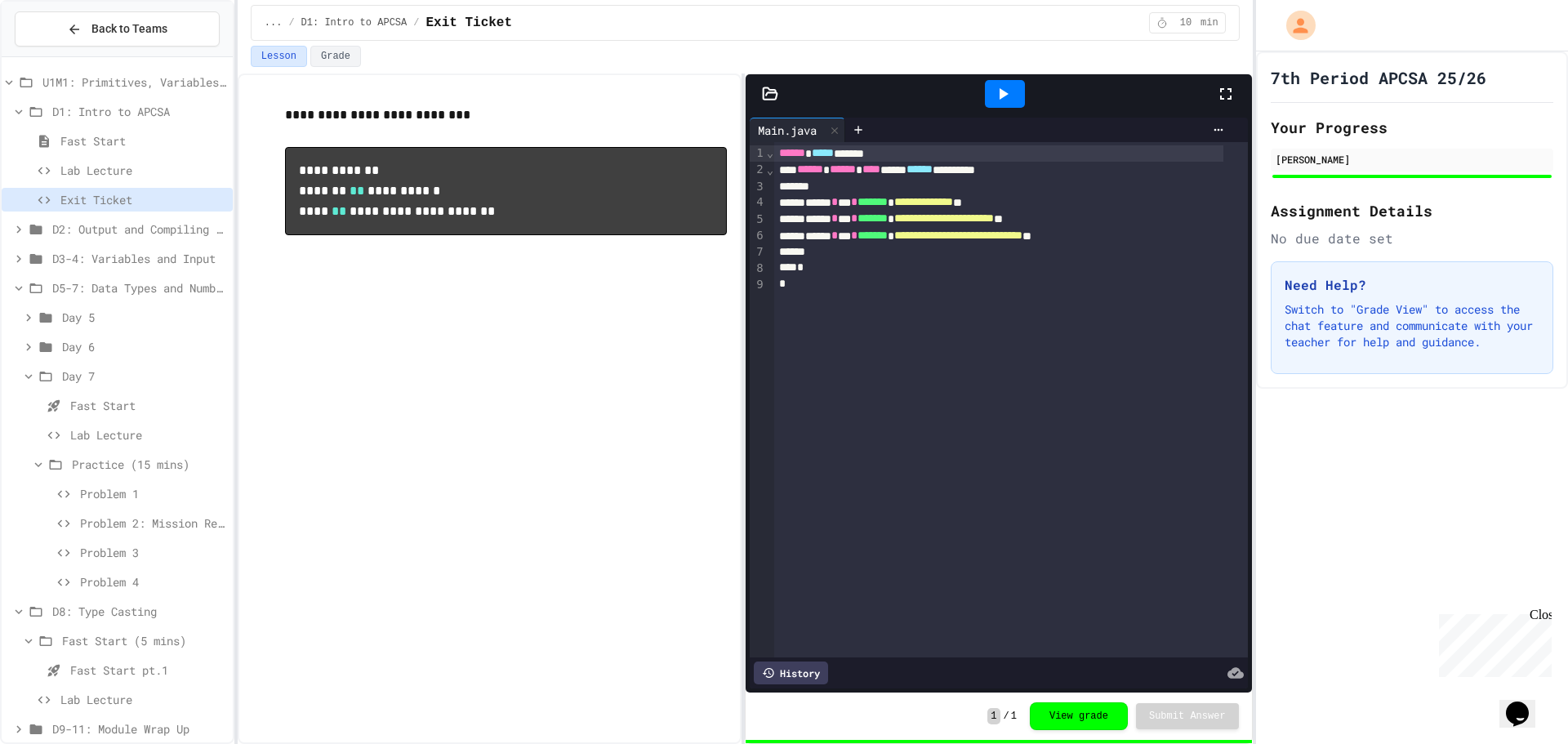
click at [110, 548] on span "Problem 3" at bounding box center [153, 553] width 146 height 17
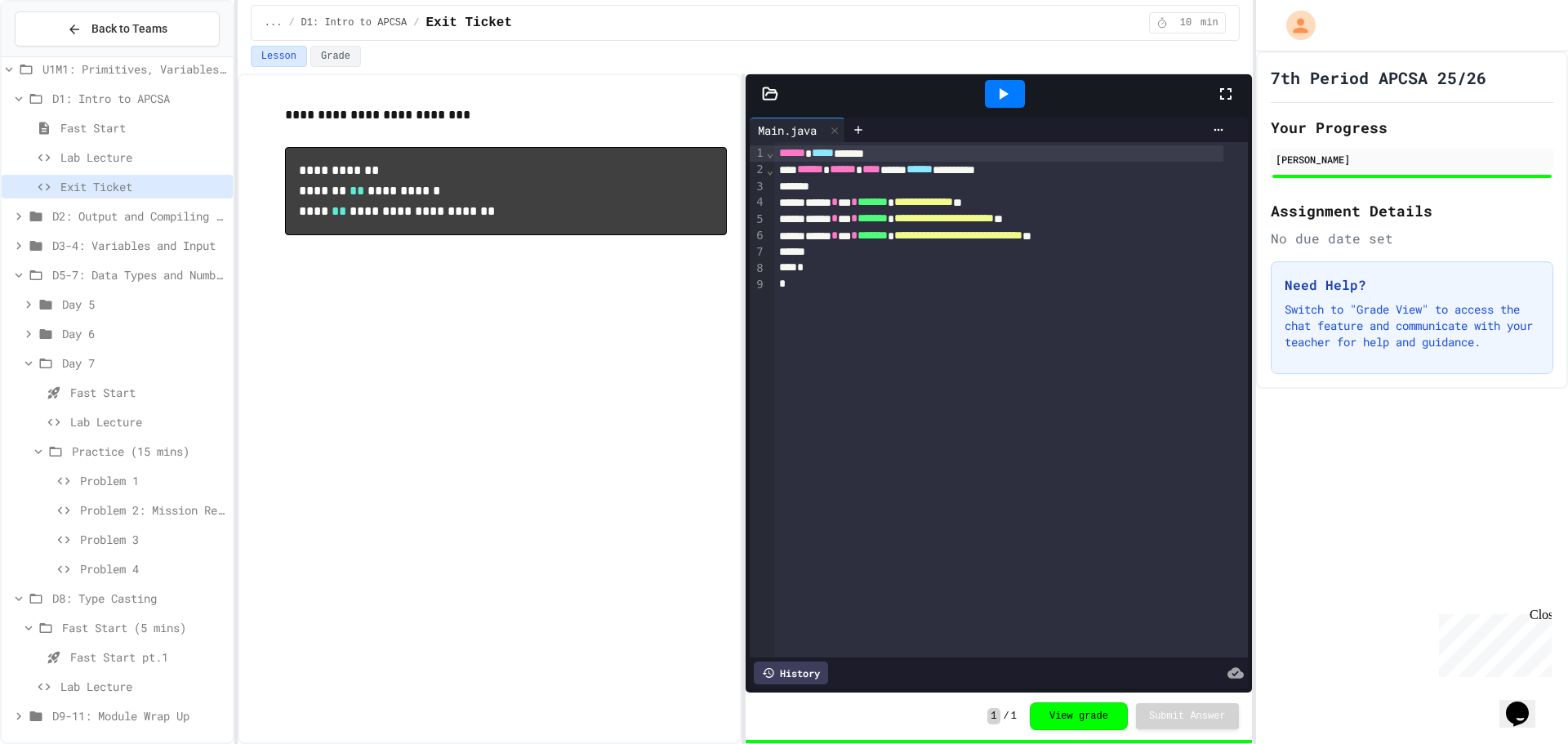
scroll to position [17, 0]
click at [150, 706] on span "D9-11: Module Wrap Up" at bounding box center [138, 712] width 174 height 17
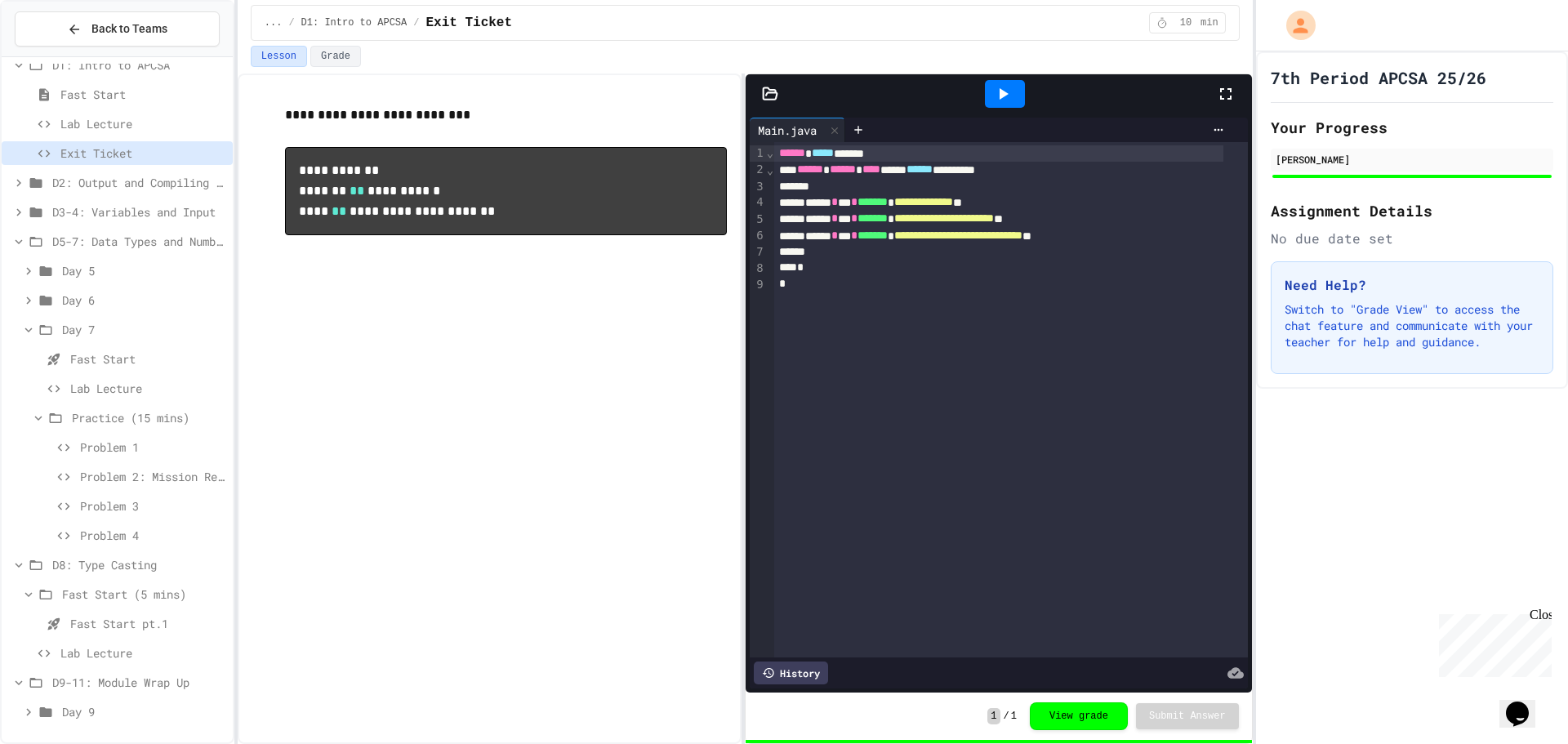
click at [84, 715] on span "Day 9" at bounding box center [144, 712] width 164 height 17
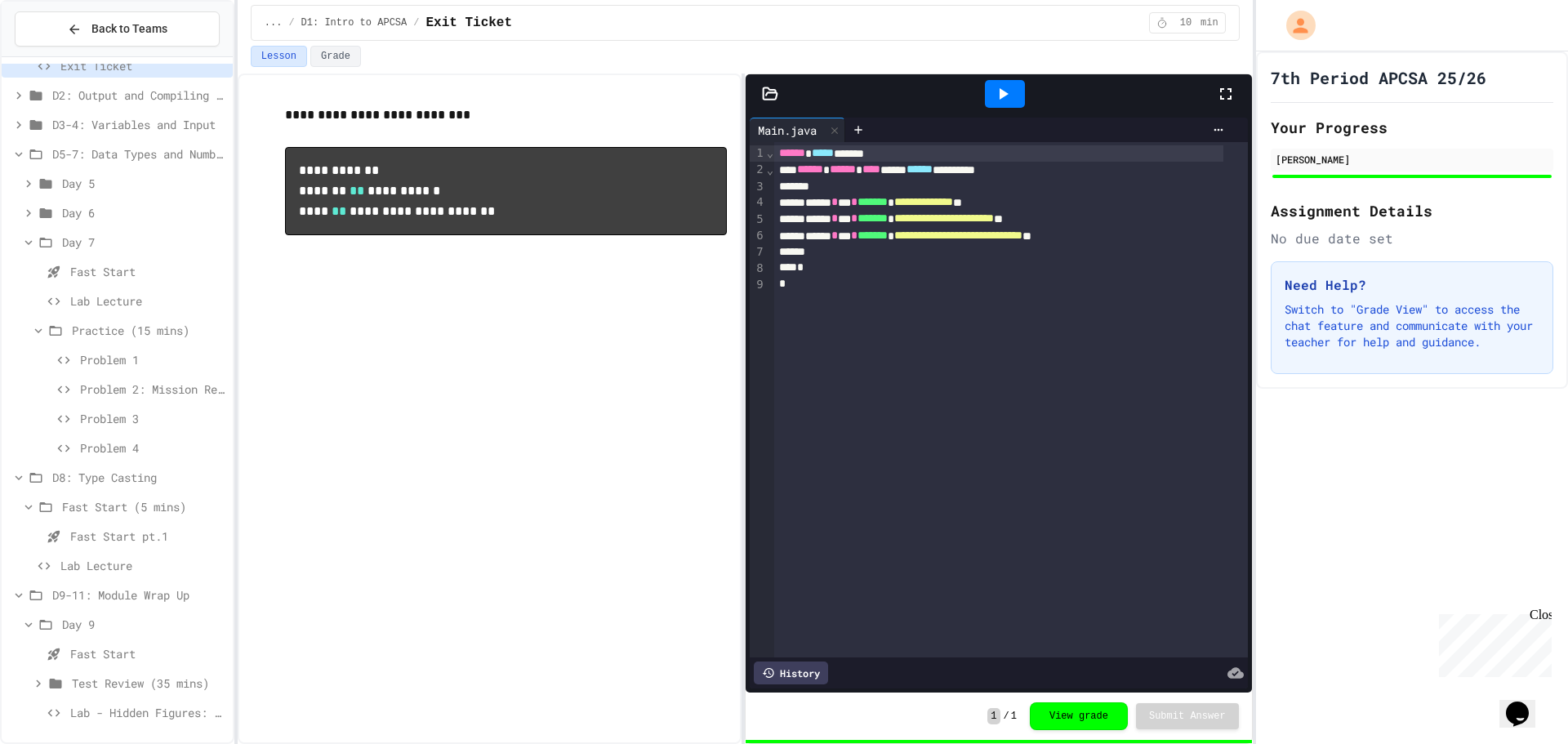
scroll to position [135, 0]
click at [133, 676] on span "Test Review (35 mins)" at bounding box center [149, 682] width 155 height 17
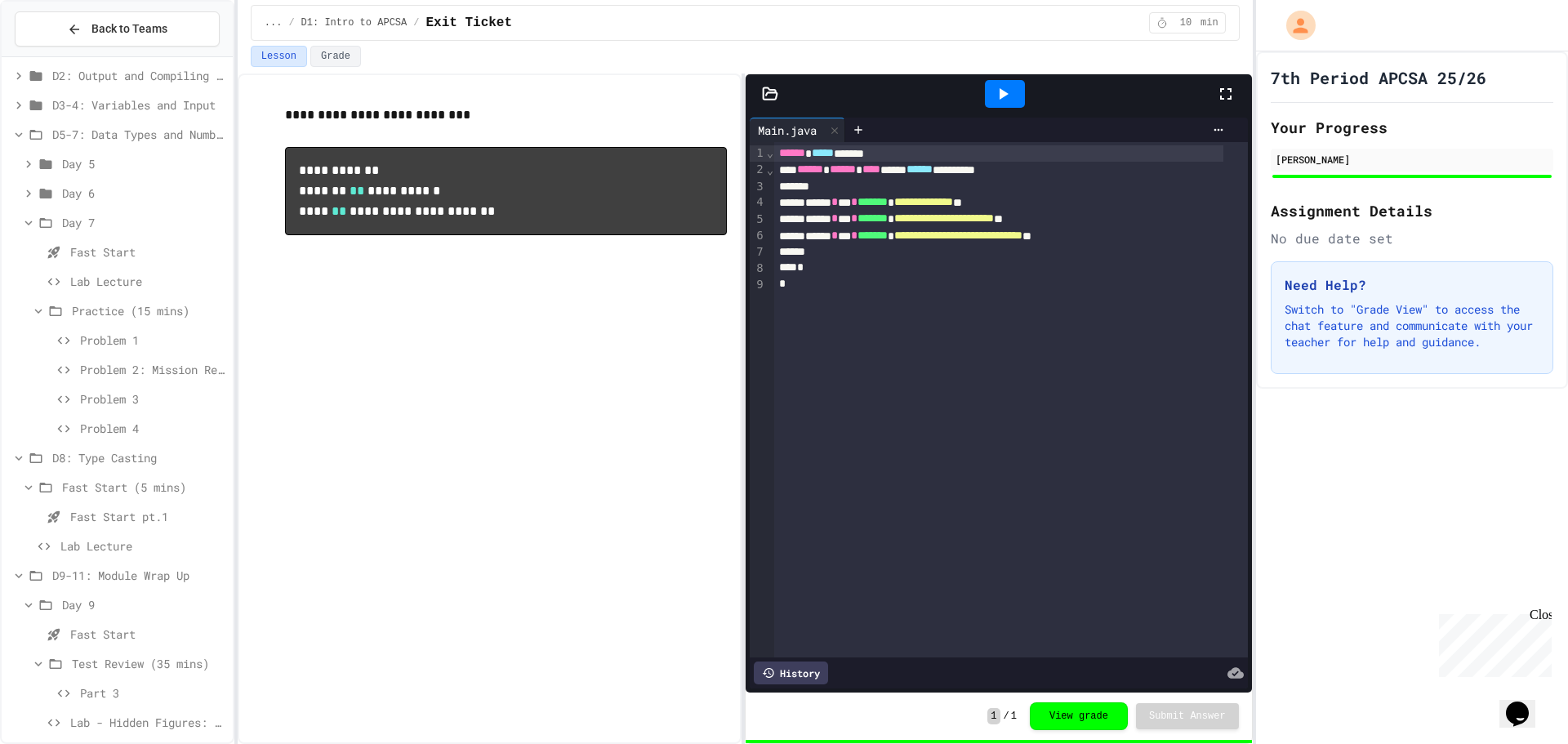
scroll to position [164, 0]
click at [158, 706] on span "Lab - Hidden Figures: Launch Weight Calculator" at bounding box center [148, 712] width 156 height 17
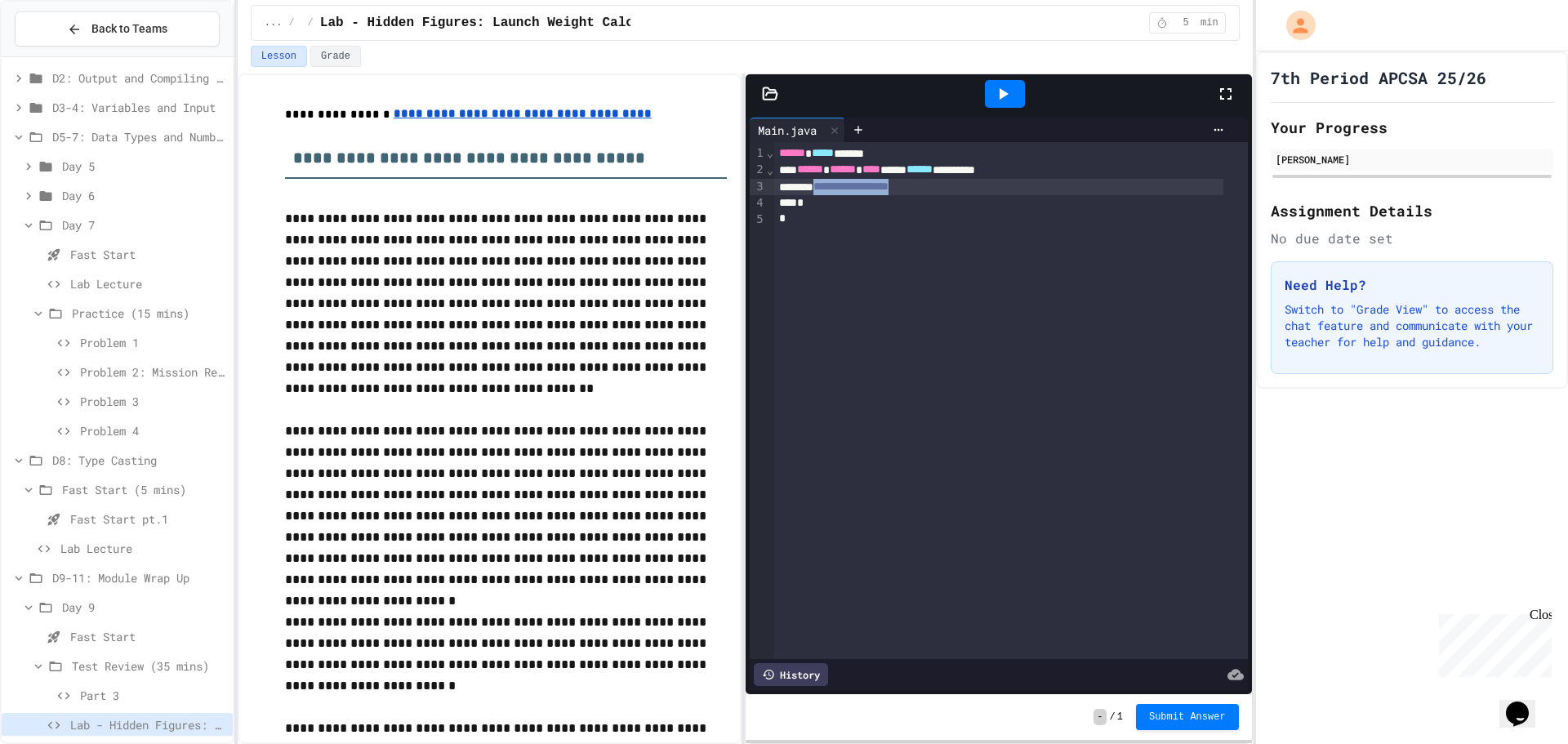
drag, startPoint x: 944, startPoint y: 188, endPoint x: 827, endPoint y: 189, distance: 117.0
click at [827, 189] on div "**********" at bounding box center [998, 186] width 449 height 16
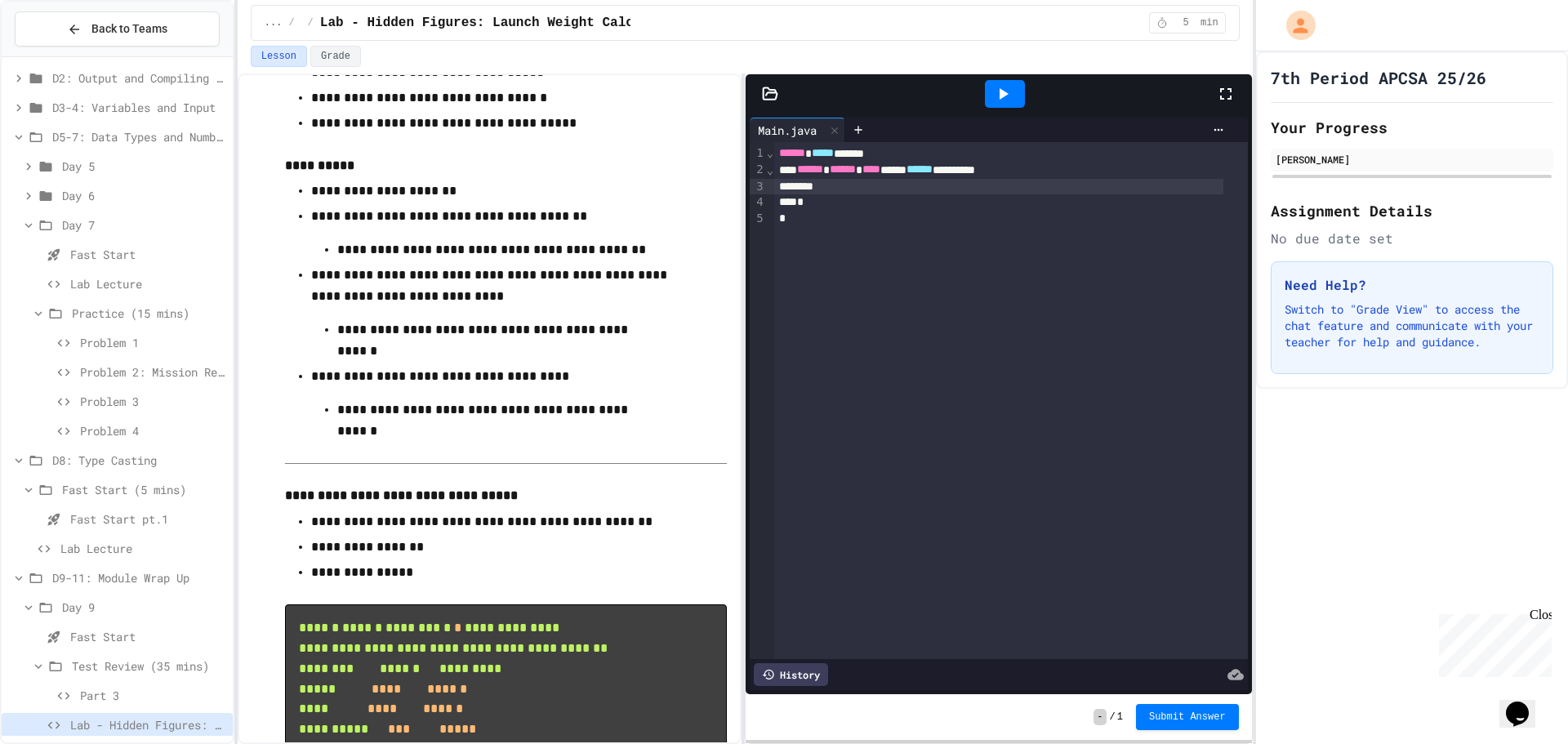
scroll to position [929, 0]
